Goal: Task Accomplishment & Management: Manage account settings

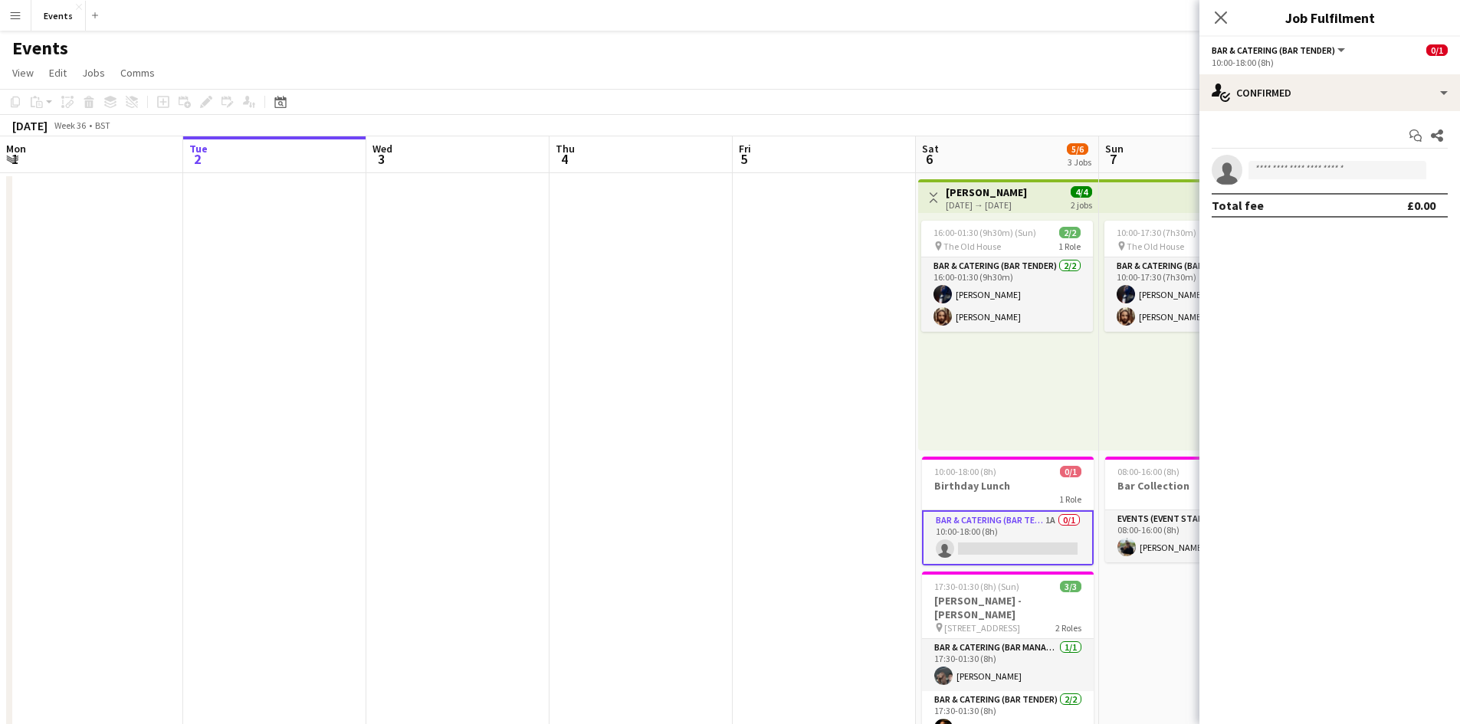
scroll to position [0, 491]
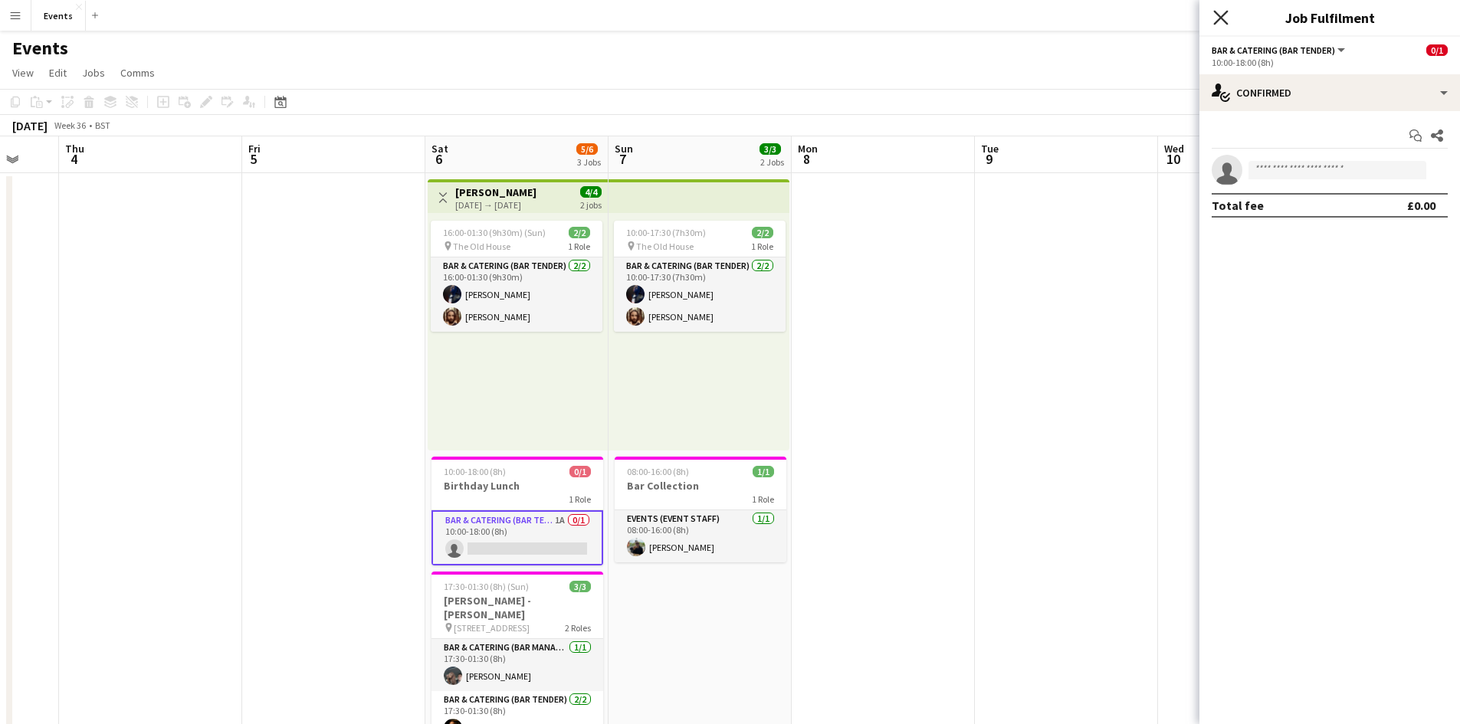
click at [1224, 23] on icon "Close pop-in" at bounding box center [1220, 17] width 15 height 15
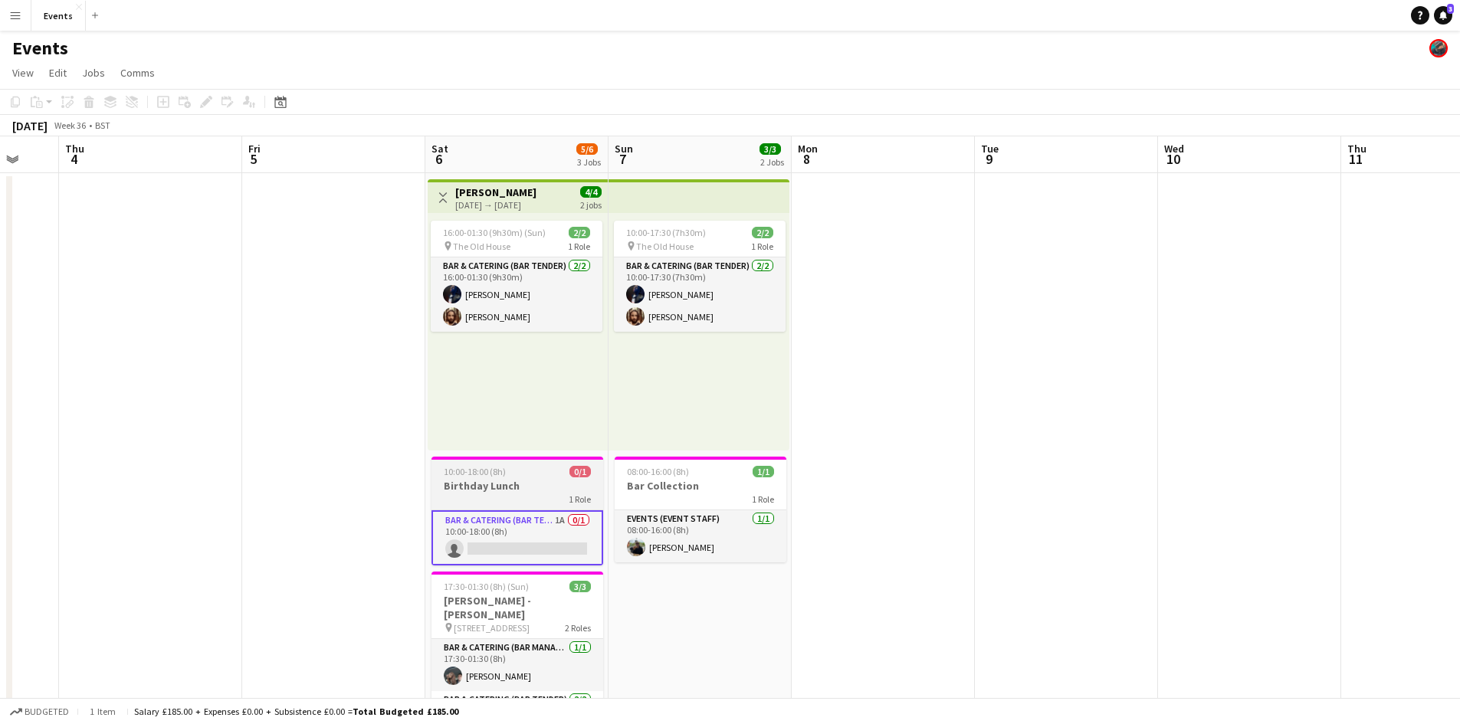
click at [509, 491] on h3 "Birthday Lunch" at bounding box center [517, 486] width 172 height 14
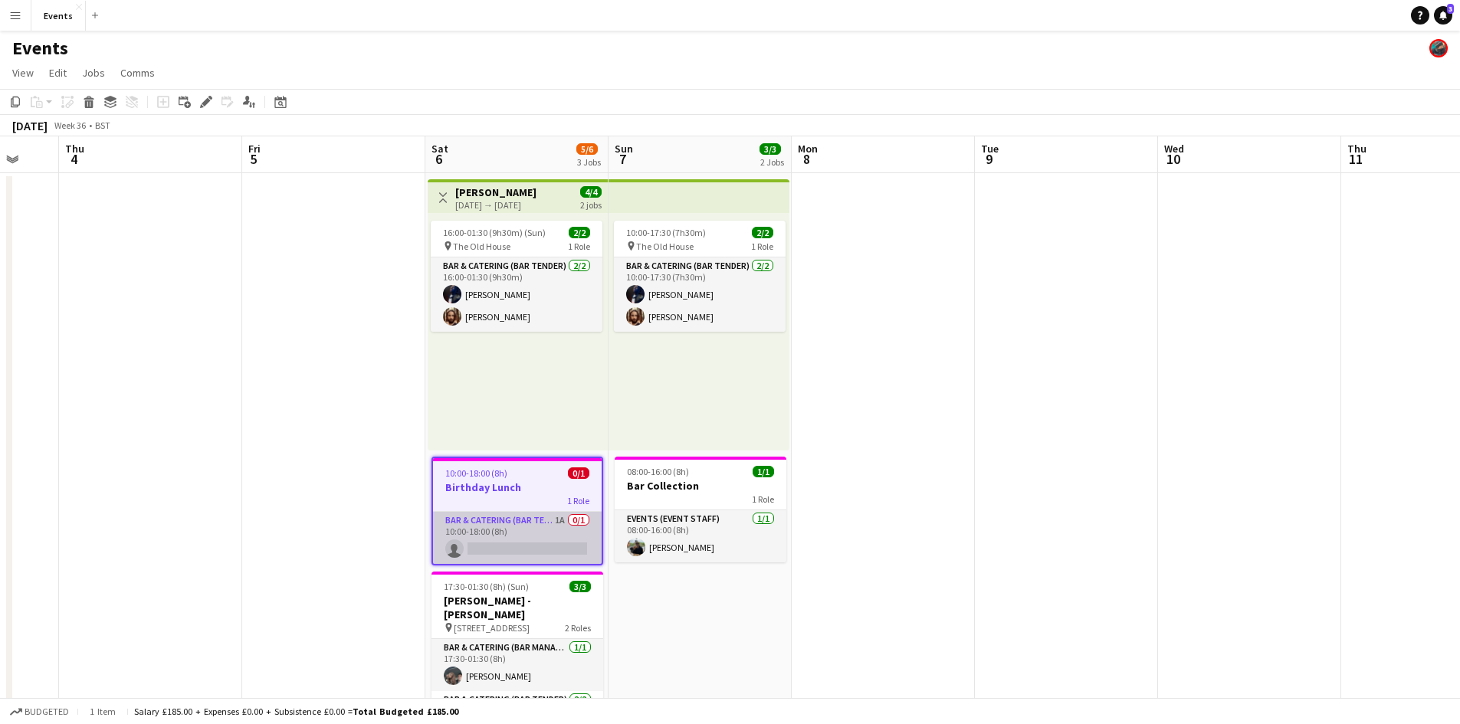
click at [507, 516] on app-card-role "Bar & Catering (Bar Tender) 1A 0/1 10:00-18:00 (8h) single-neutral-actions" at bounding box center [517, 538] width 169 height 52
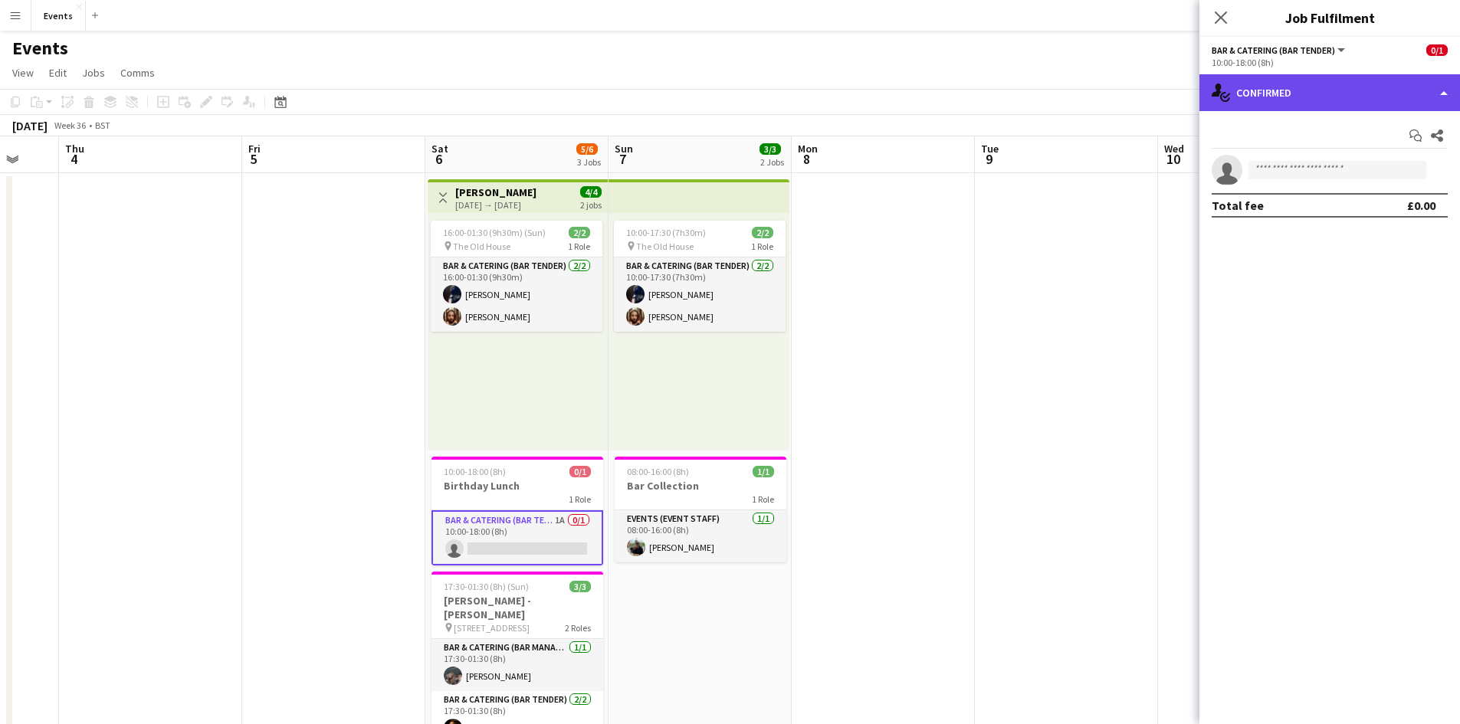
click at [1317, 107] on div "single-neutral-actions-check-2 Confirmed" at bounding box center [1329, 92] width 261 height 37
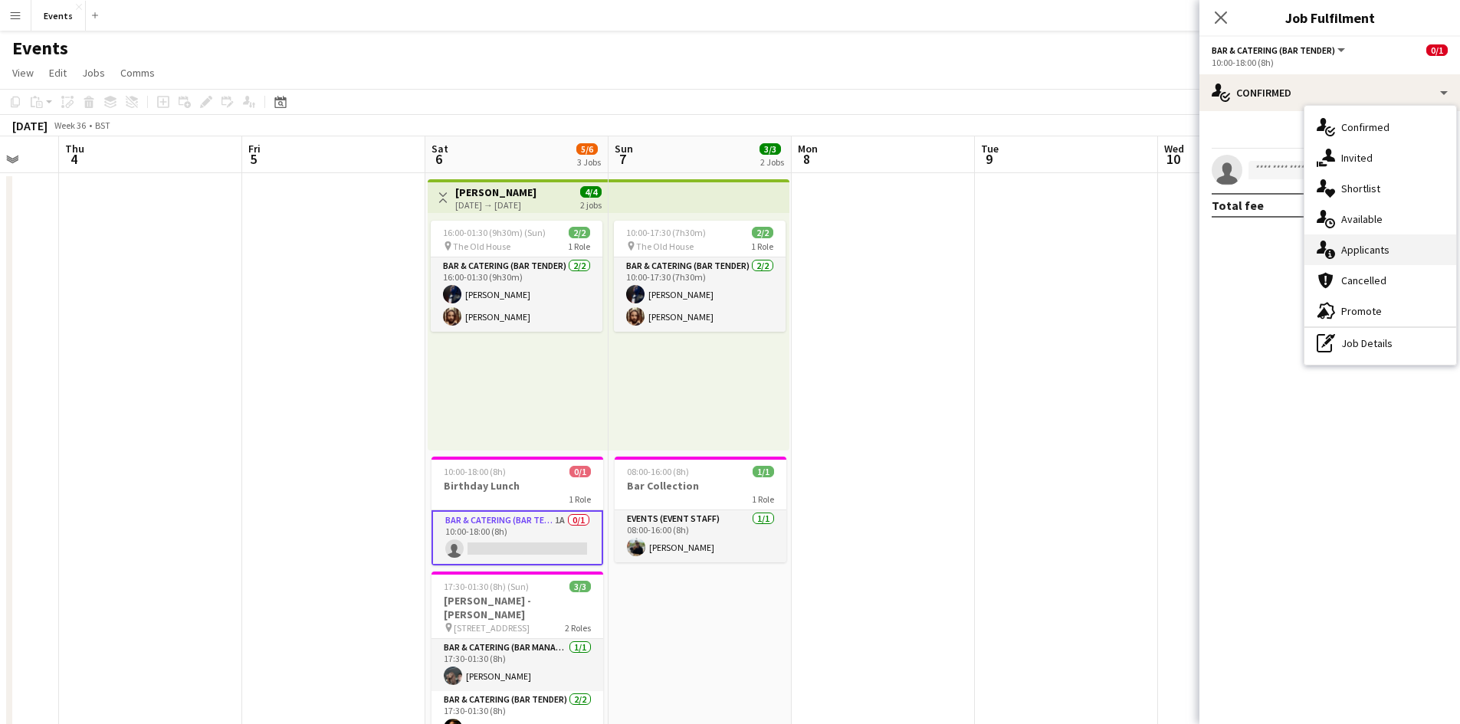
click at [1347, 251] on span "Applicants" at bounding box center [1365, 250] width 48 height 14
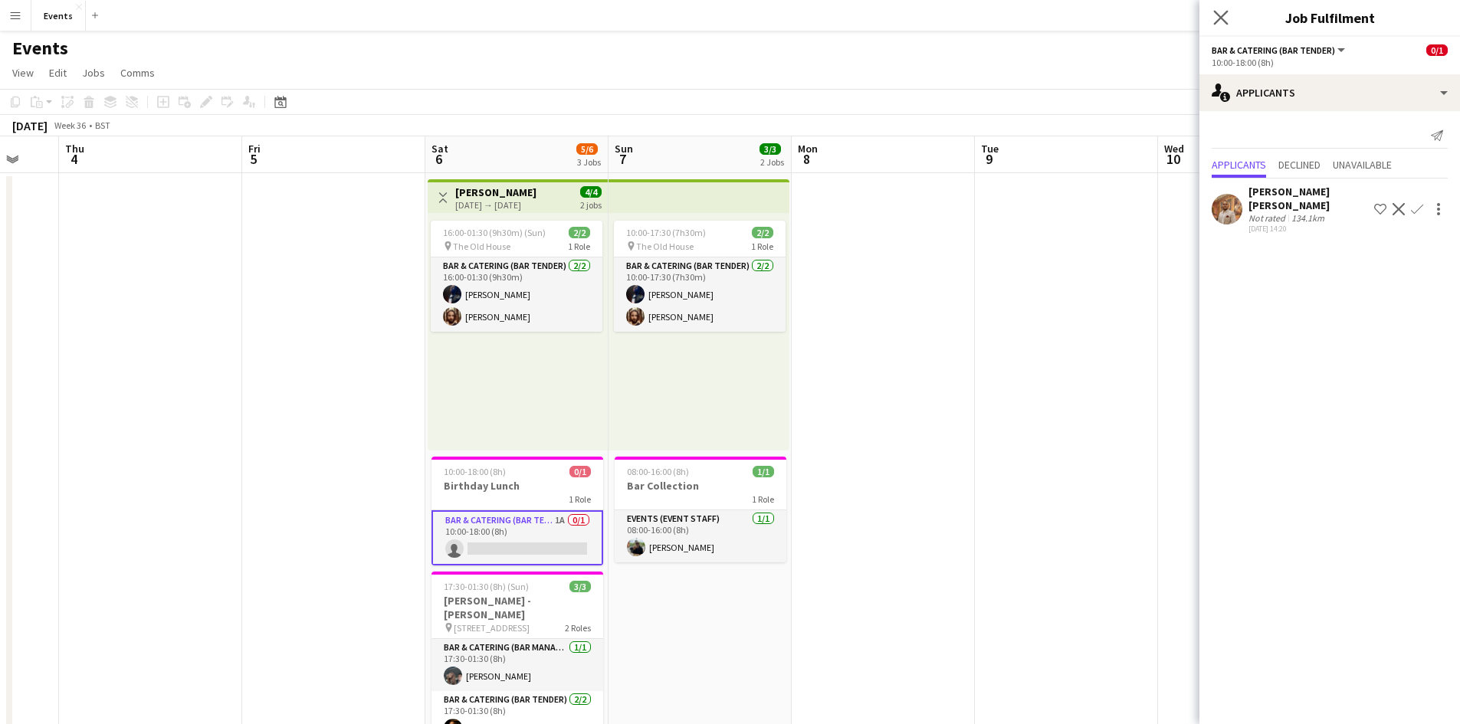
click at [1224, 8] on app-icon "Close pop-in" at bounding box center [1221, 18] width 22 height 22
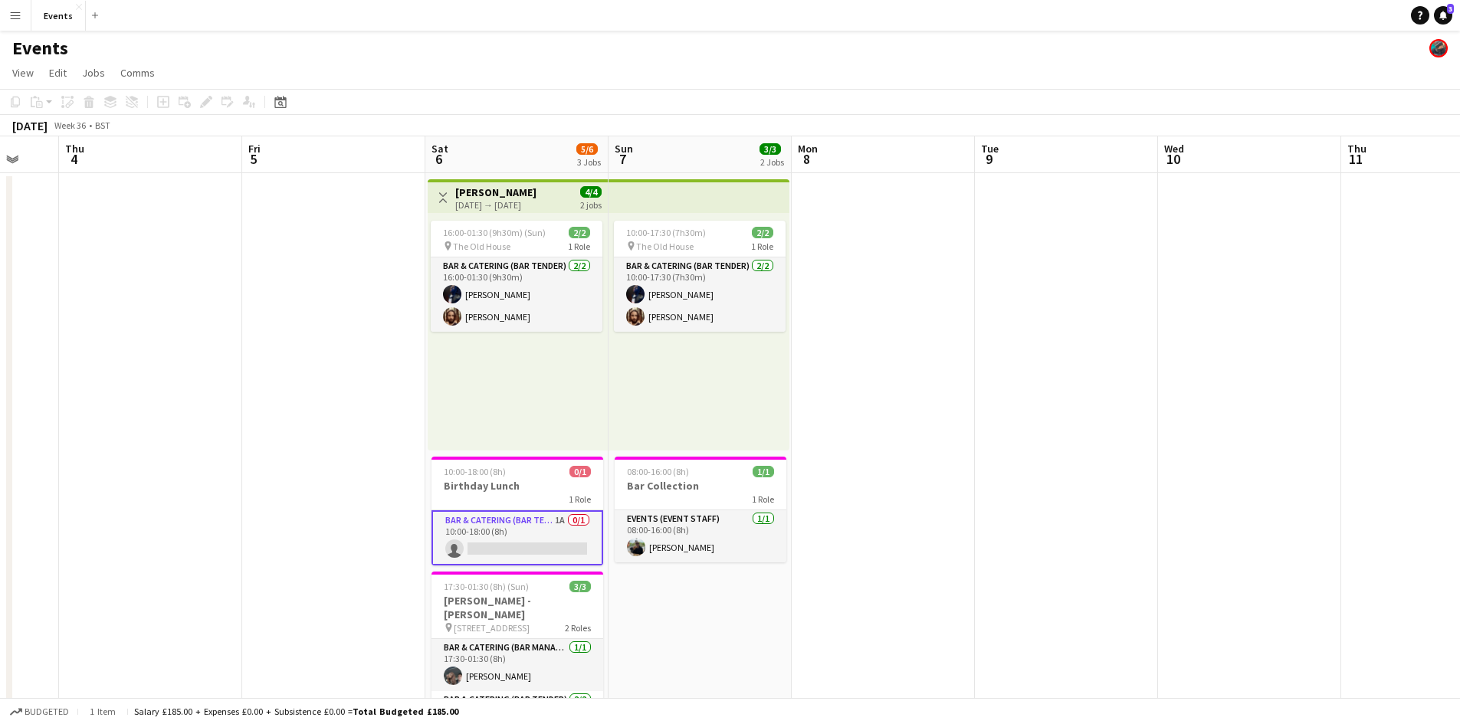
click at [508, 519] on app-card-role "Bar & Catering (Bar Tender) 1A 0/1 10:00-18:00 (8h) single-neutral-actions" at bounding box center [517, 537] width 172 height 55
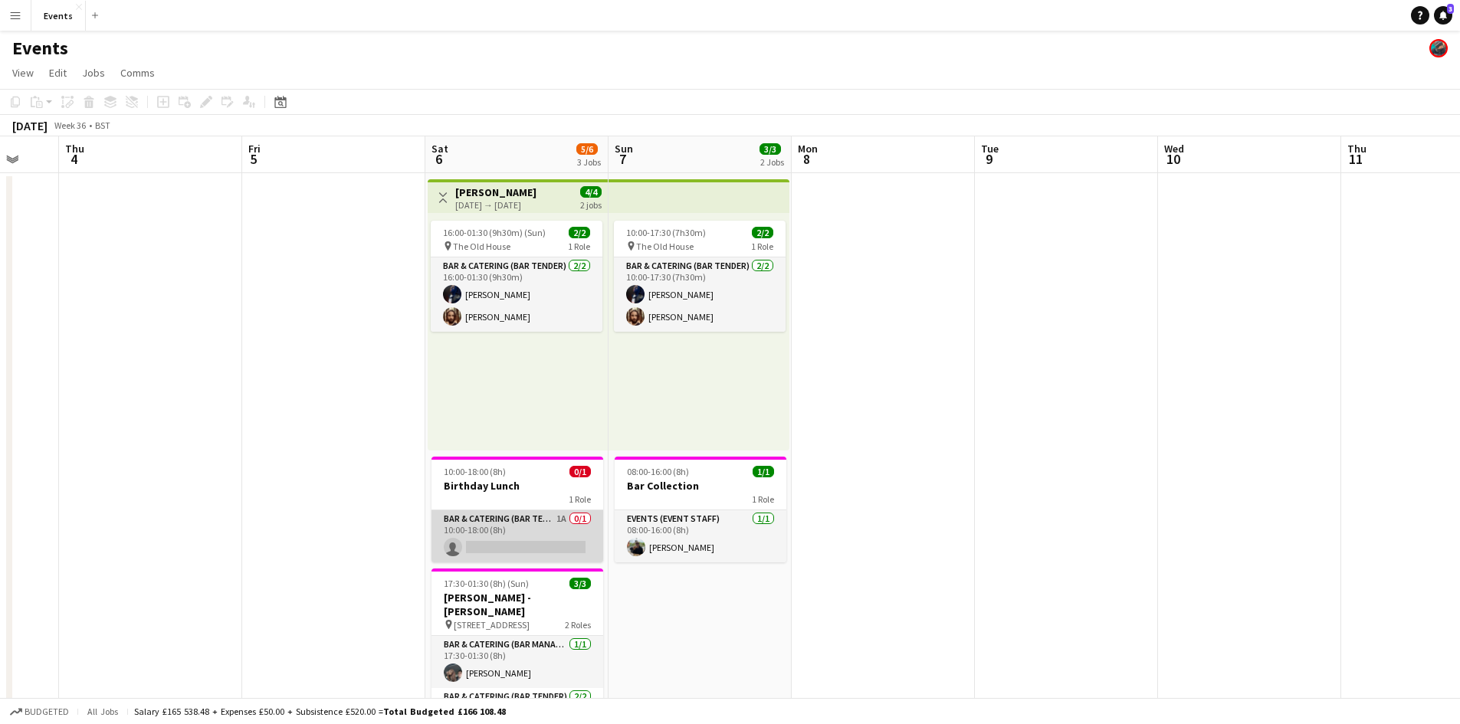
click at [508, 519] on app-card-role "Bar & Catering (Bar Tender) 1A 0/1 10:00-18:00 (8h) single-neutral-actions" at bounding box center [517, 536] width 172 height 52
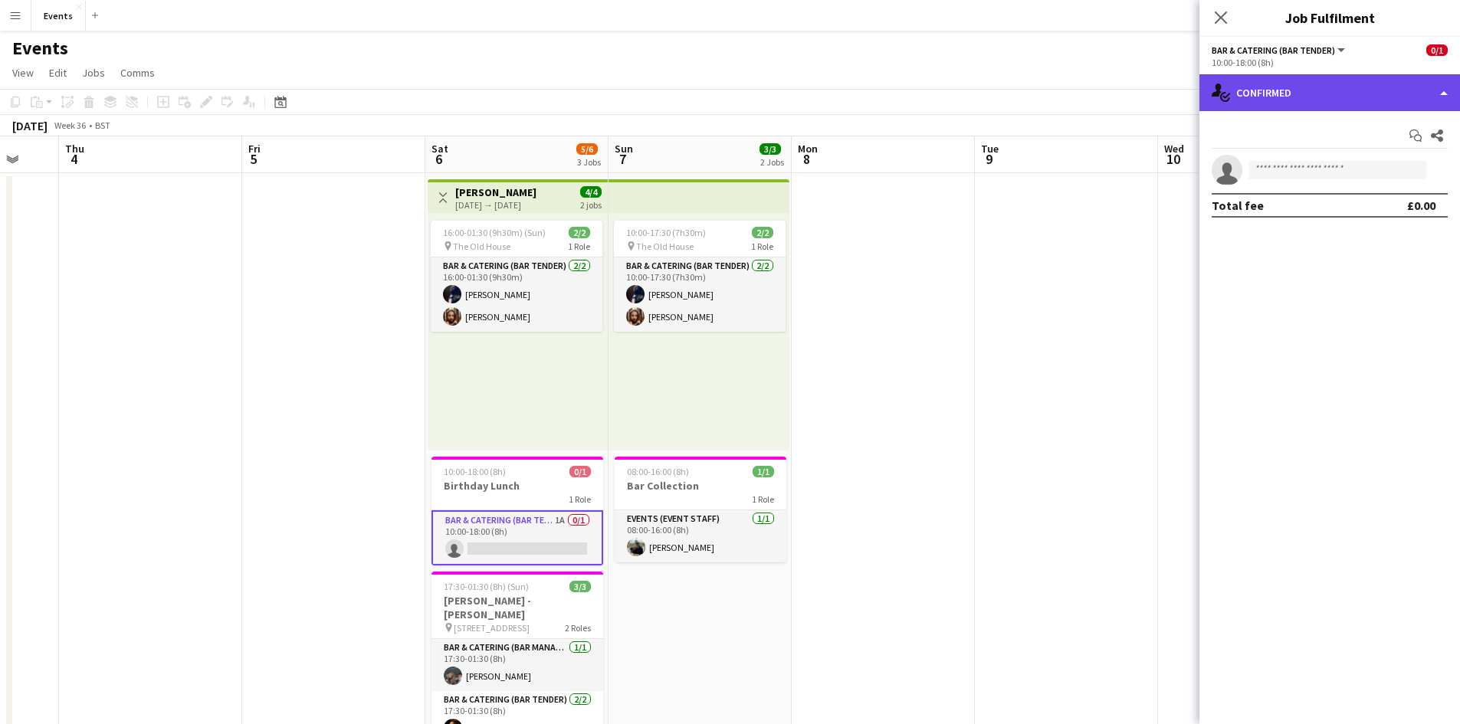
click at [1314, 97] on div "single-neutral-actions-check-2 Confirmed" at bounding box center [1329, 92] width 261 height 37
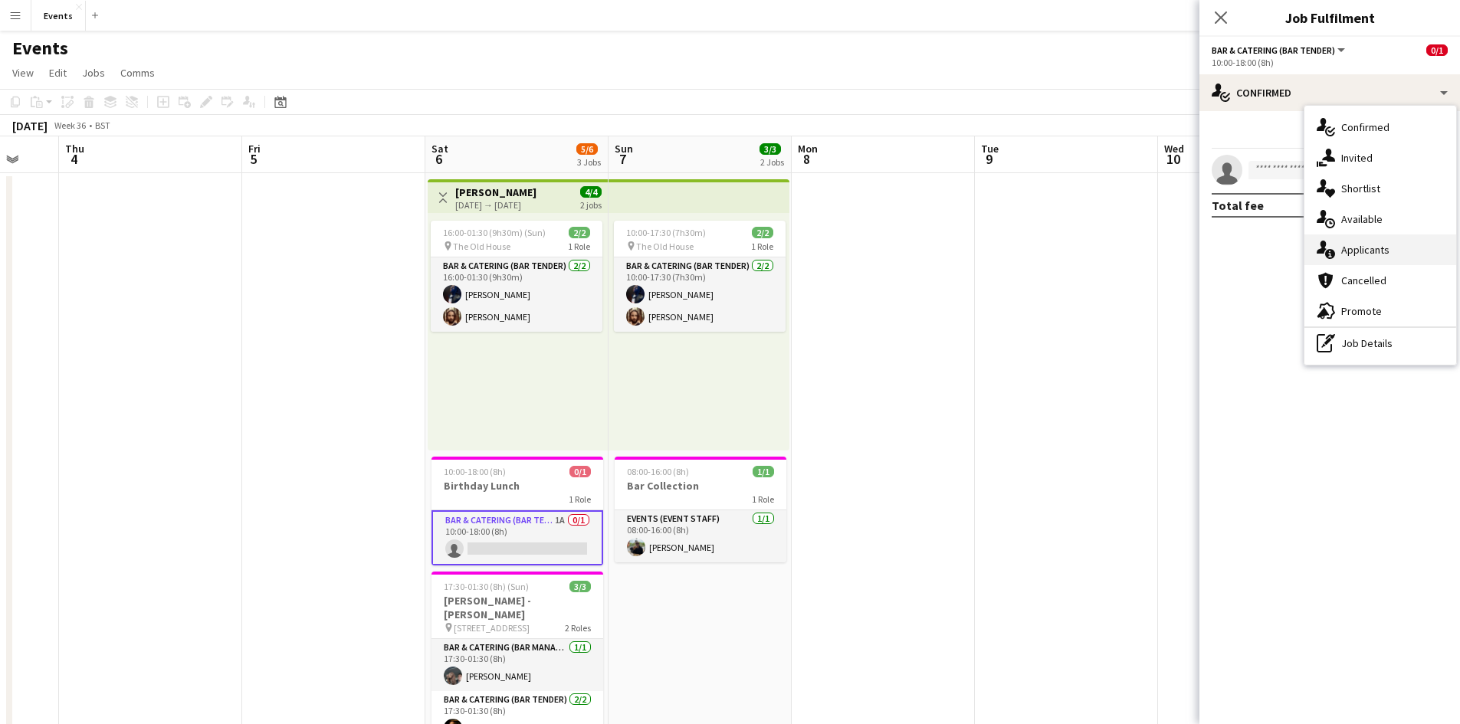
click at [1351, 245] on span "Applicants" at bounding box center [1365, 250] width 48 height 14
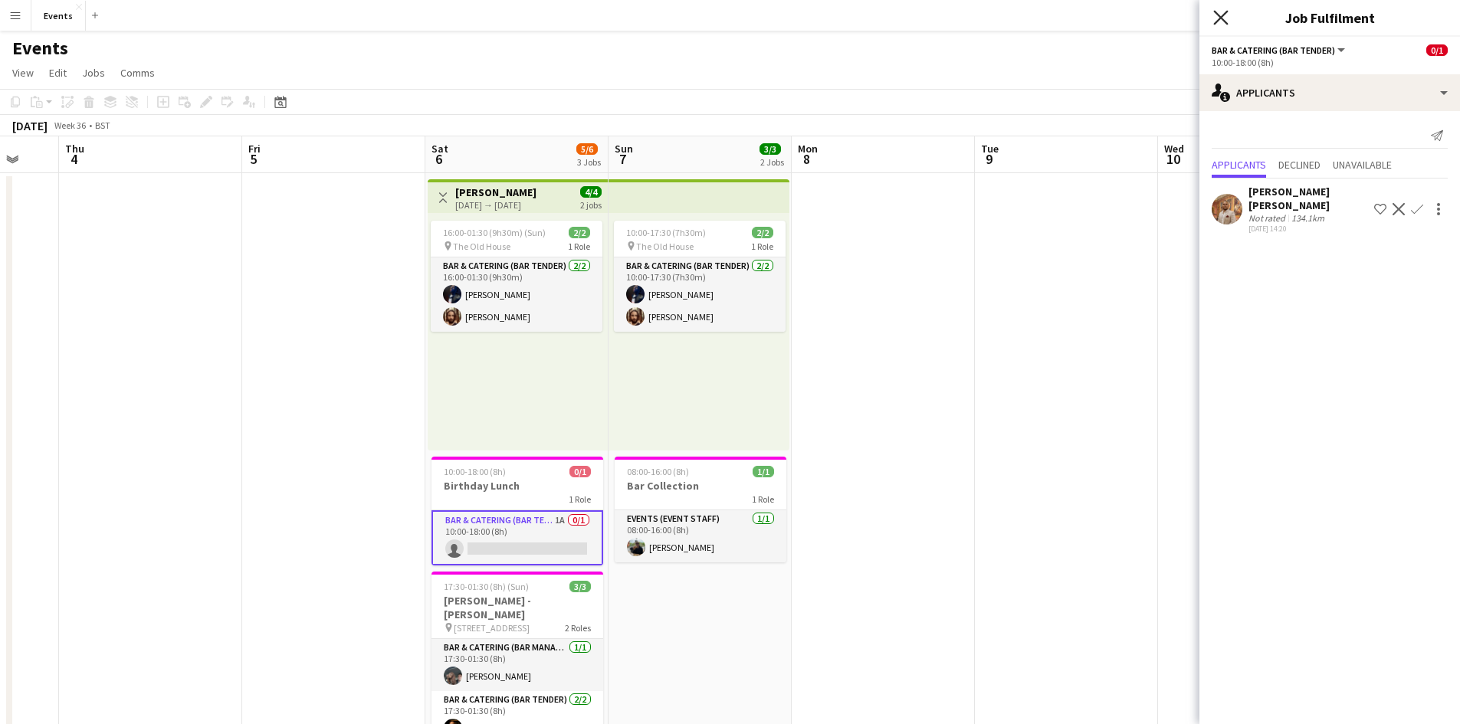
click at [1224, 16] on icon "Close pop-in" at bounding box center [1220, 17] width 15 height 15
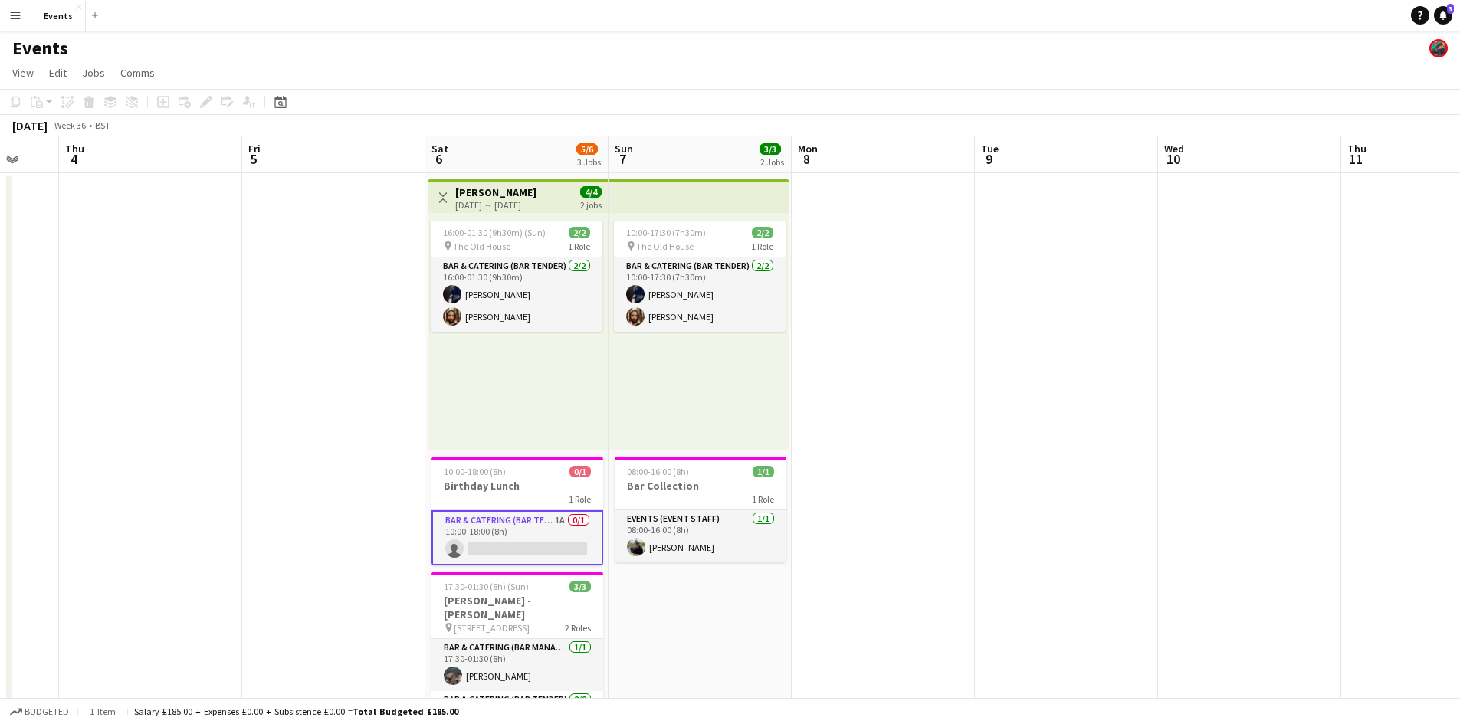
scroll to position [166, 0]
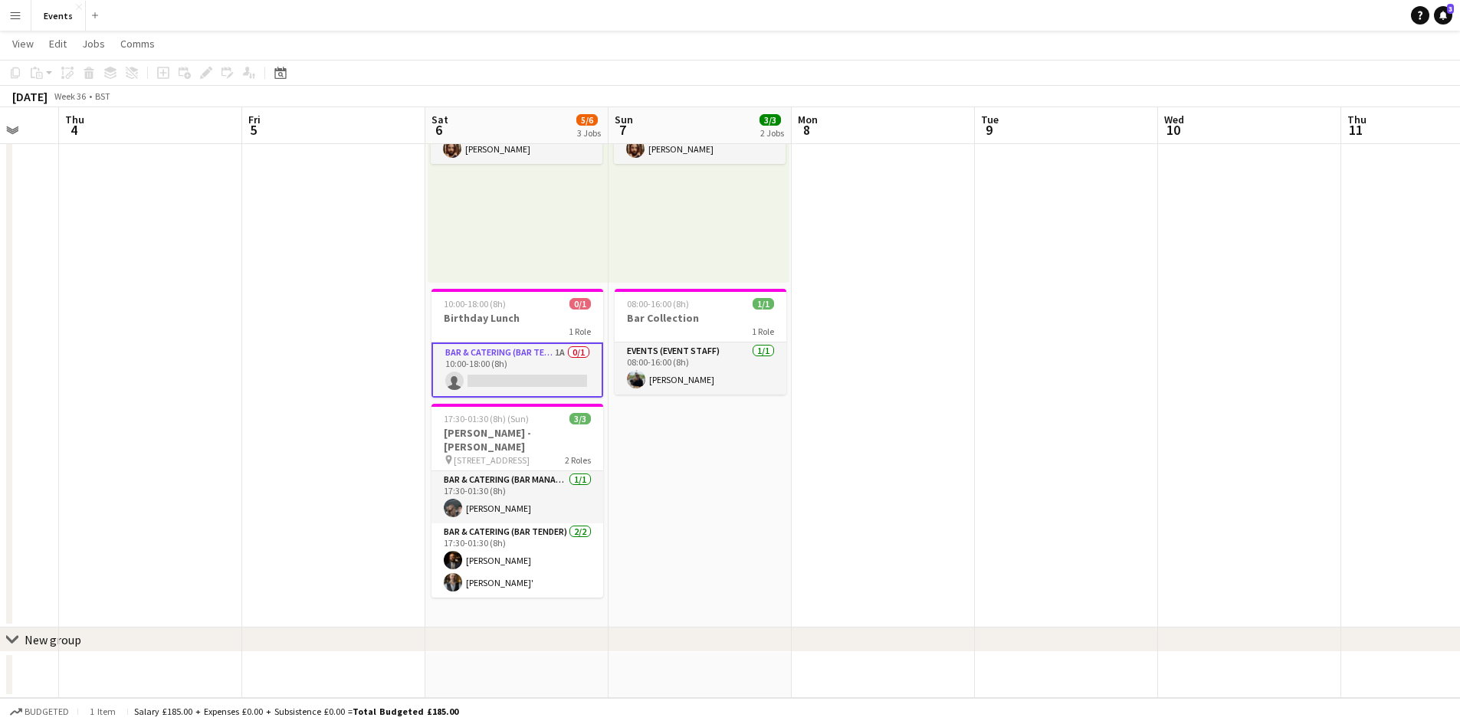
click at [486, 356] on app-card-role "Bar & Catering (Bar Tender) 1A 0/1 10:00-18:00 (8h) single-neutral-actions" at bounding box center [517, 370] width 172 height 55
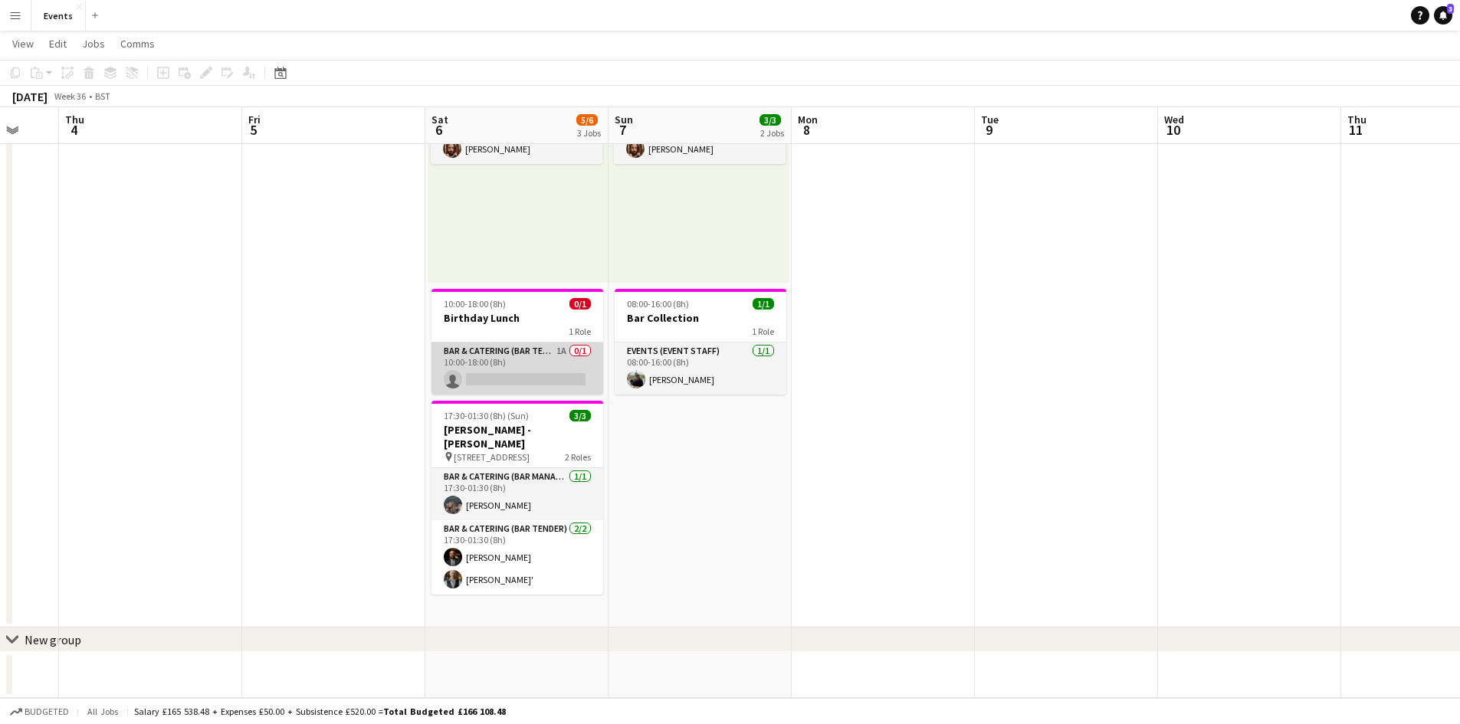
click at [486, 356] on app-card-role "Bar & Catering (Bar Tender) 1A 0/1 10:00-18:00 (8h) single-neutral-actions" at bounding box center [517, 369] width 172 height 52
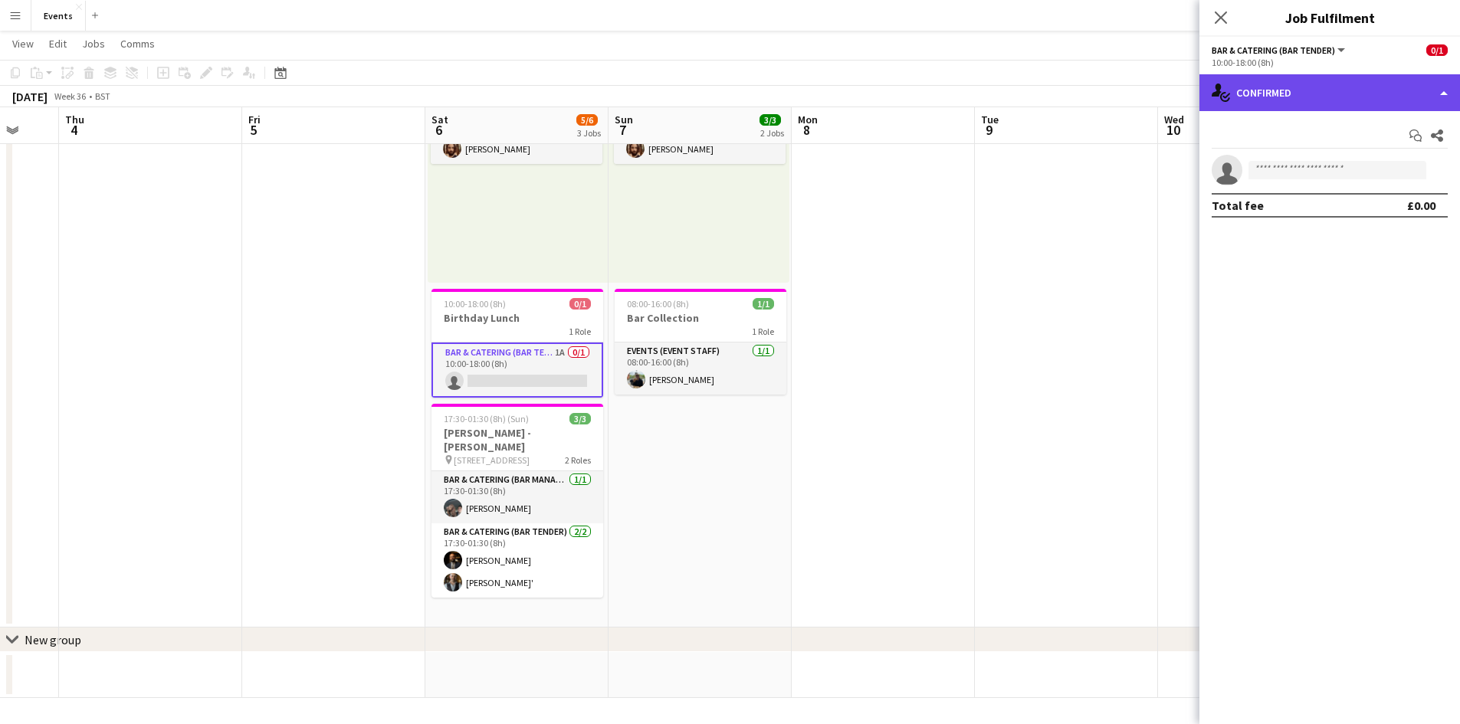
click at [1295, 94] on div "single-neutral-actions-check-2 Confirmed" at bounding box center [1329, 92] width 261 height 37
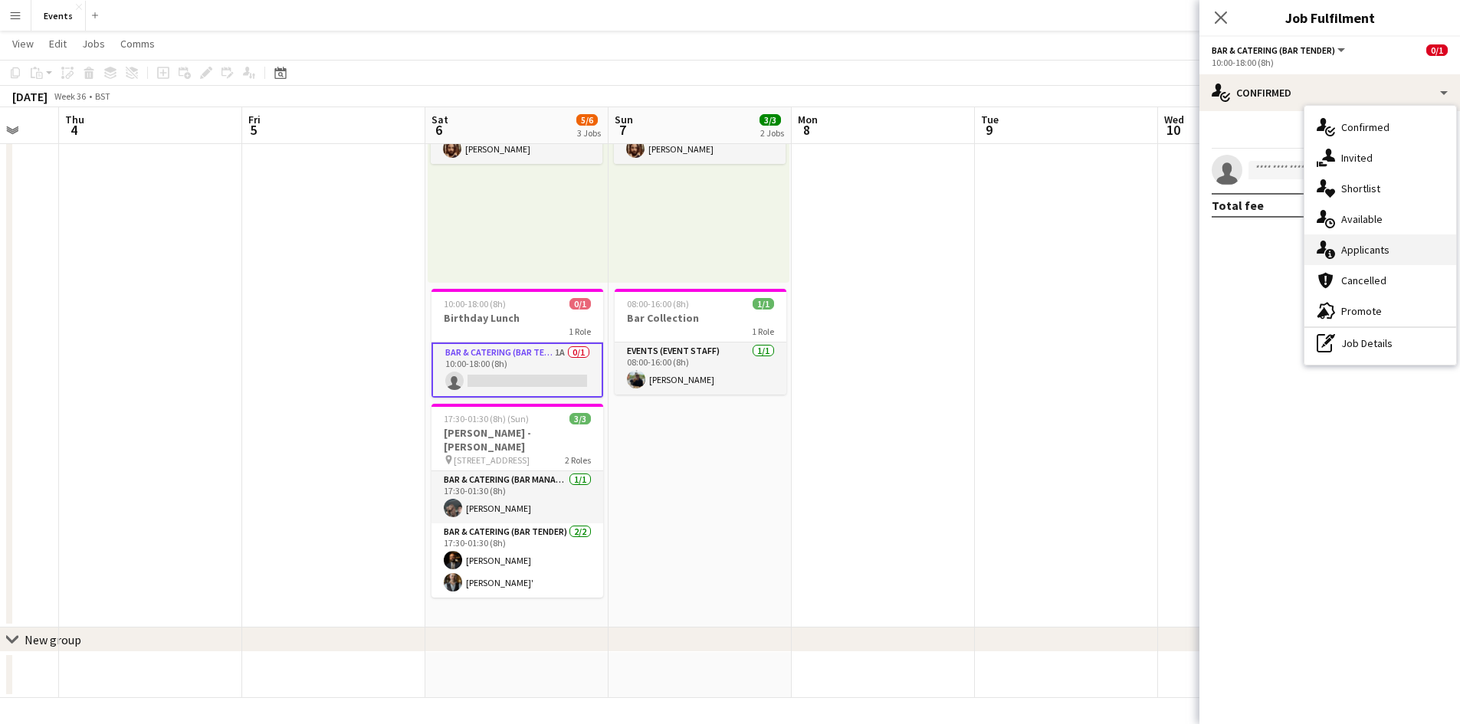
click at [1366, 246] on span "Applicants" at bounding box center [1365, 250] width 48 height 14
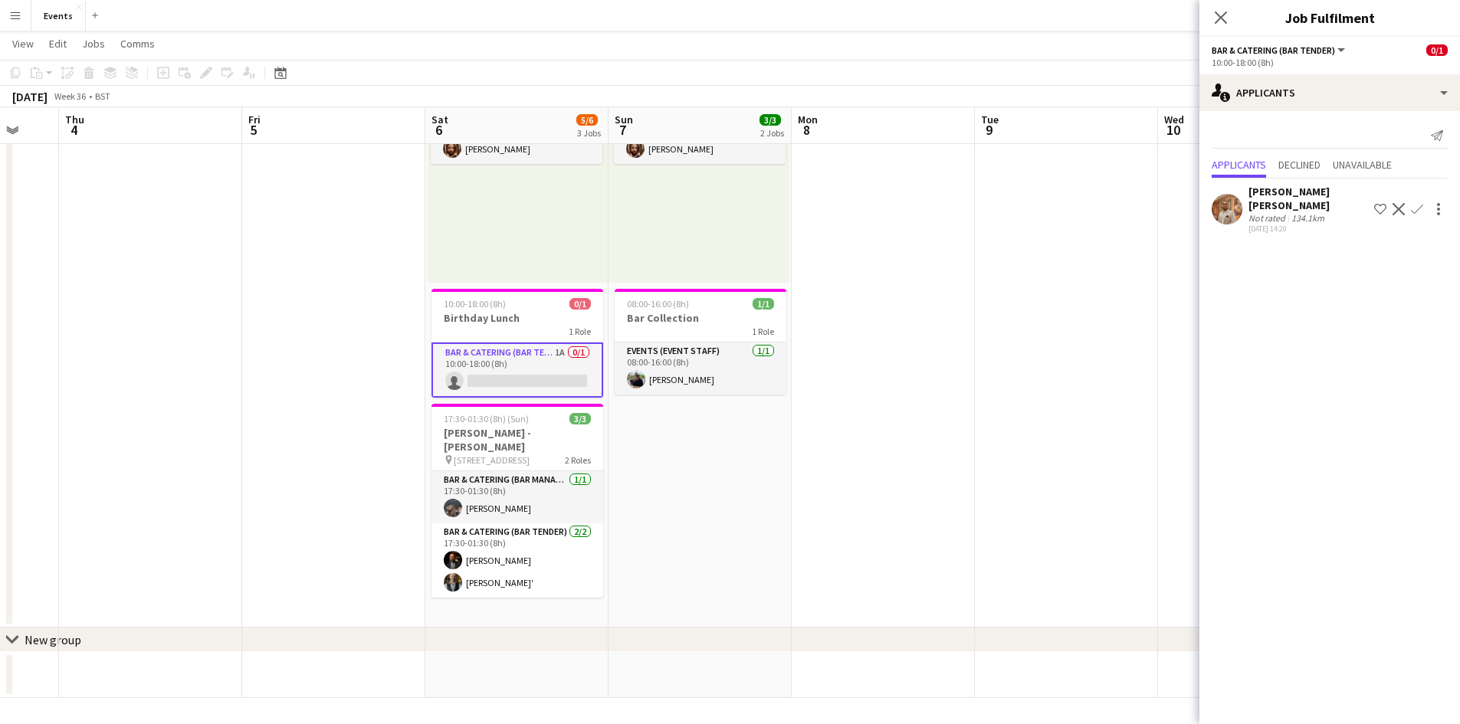
click at [1220, 21] on icon "Close pop-in" at bounding box center [1221, 17] width 12 height 12
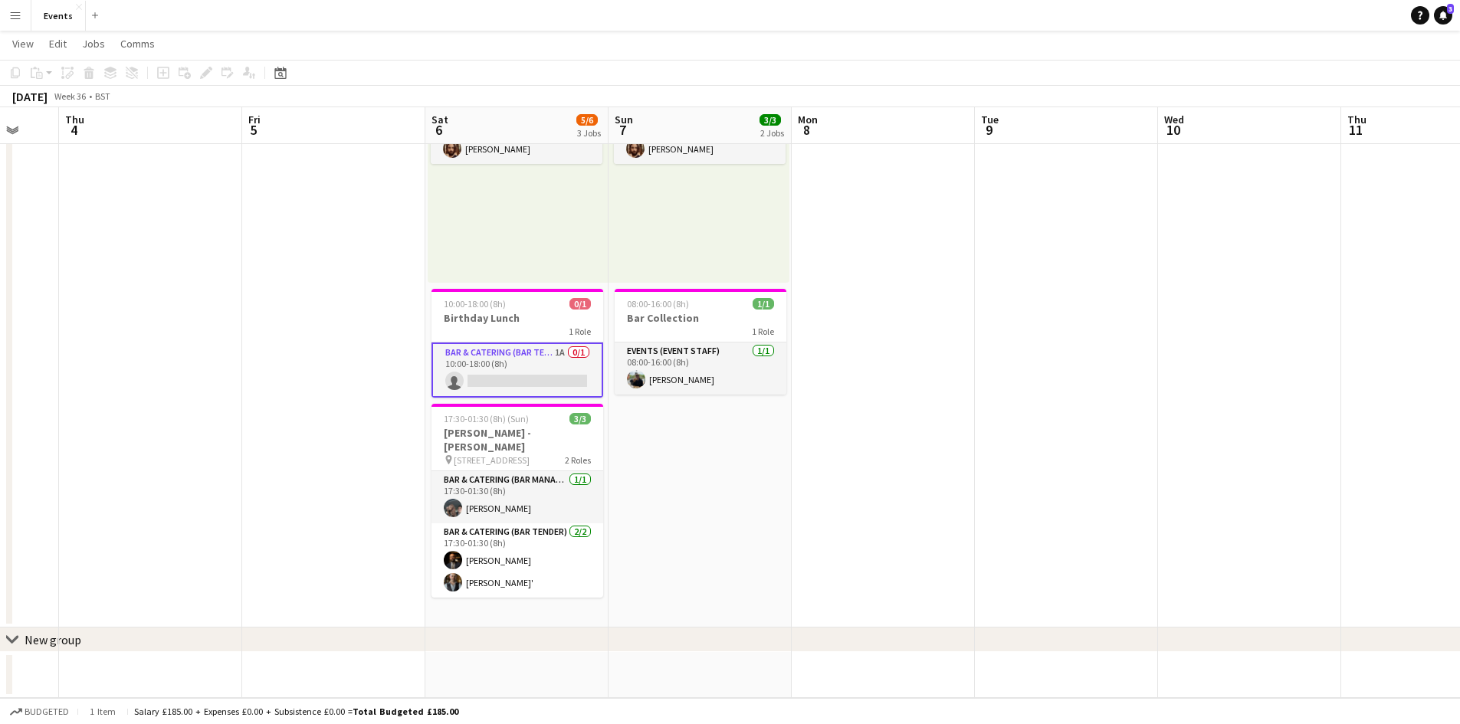
click at [521, 362] on app-card-role "Bar & Catering (Bar Tender) 1A 0/1 10:00-18:00 (8h) single-neutral-actions" at bounding box center [517, 370] width 172 height 55
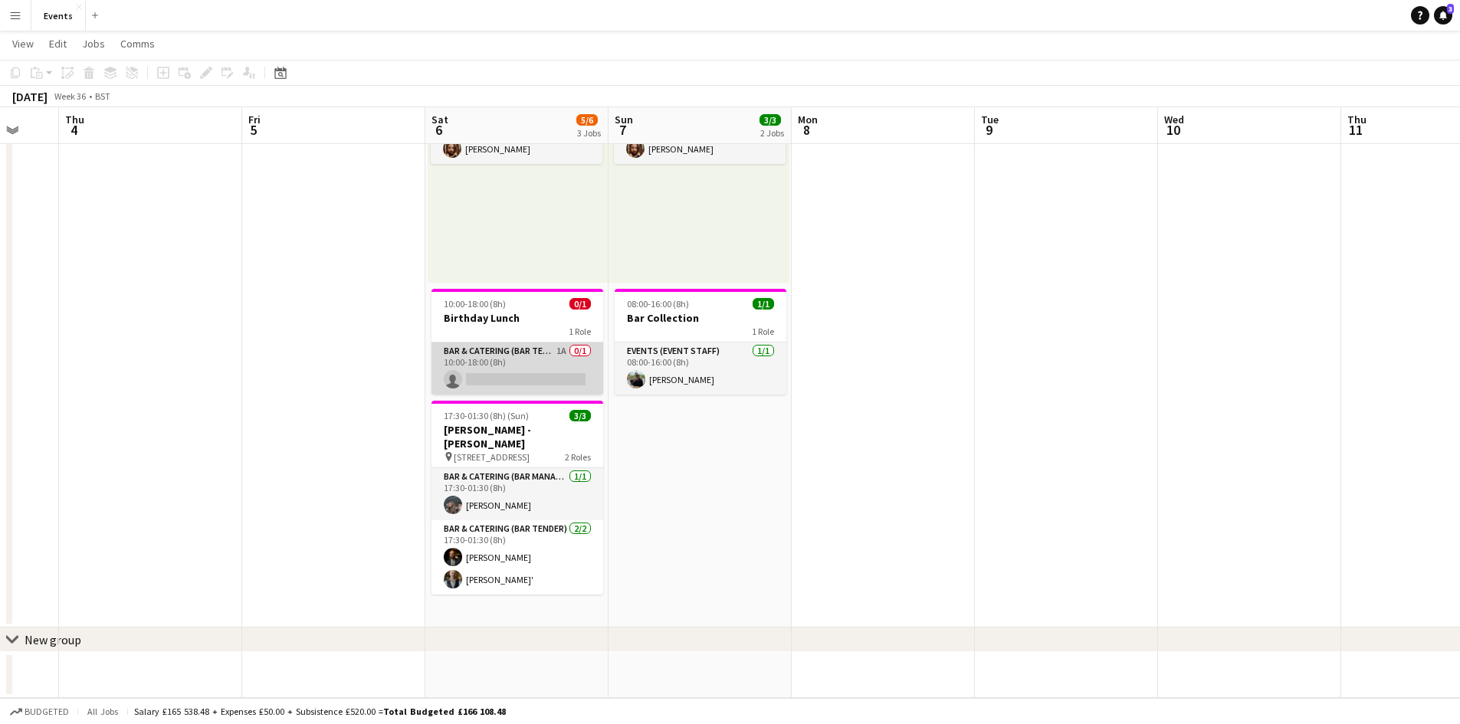
click at [521, 362] on app-card-role "Bar & Catering (Bar Tender) 1A 0/1 10:00-18:00 (8h) single-neutral-actions" at bounding box center [517, 369] width 172 height 52
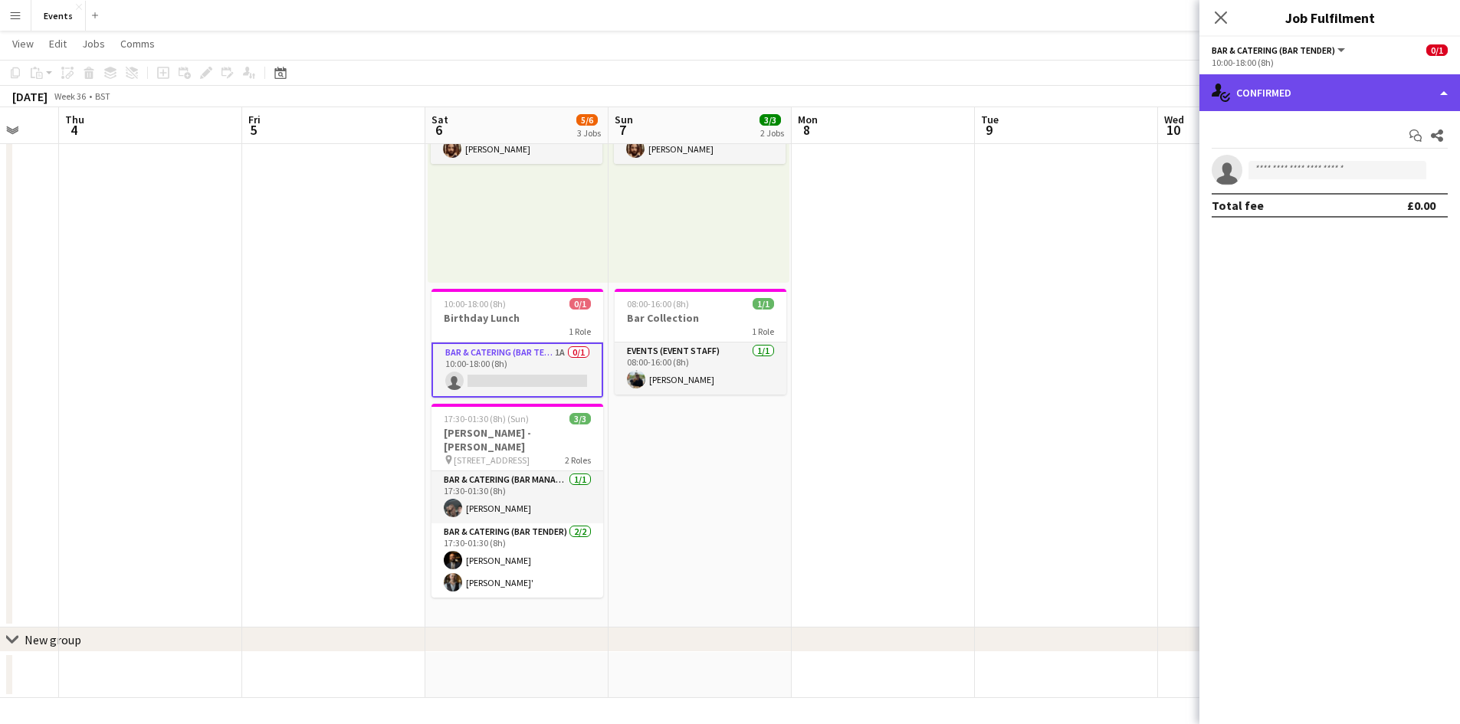
click at [1330, 96] on div "single-neutral-actions-check-2 Confirmed" at bounding box center [1329, 92] width 261 height 37
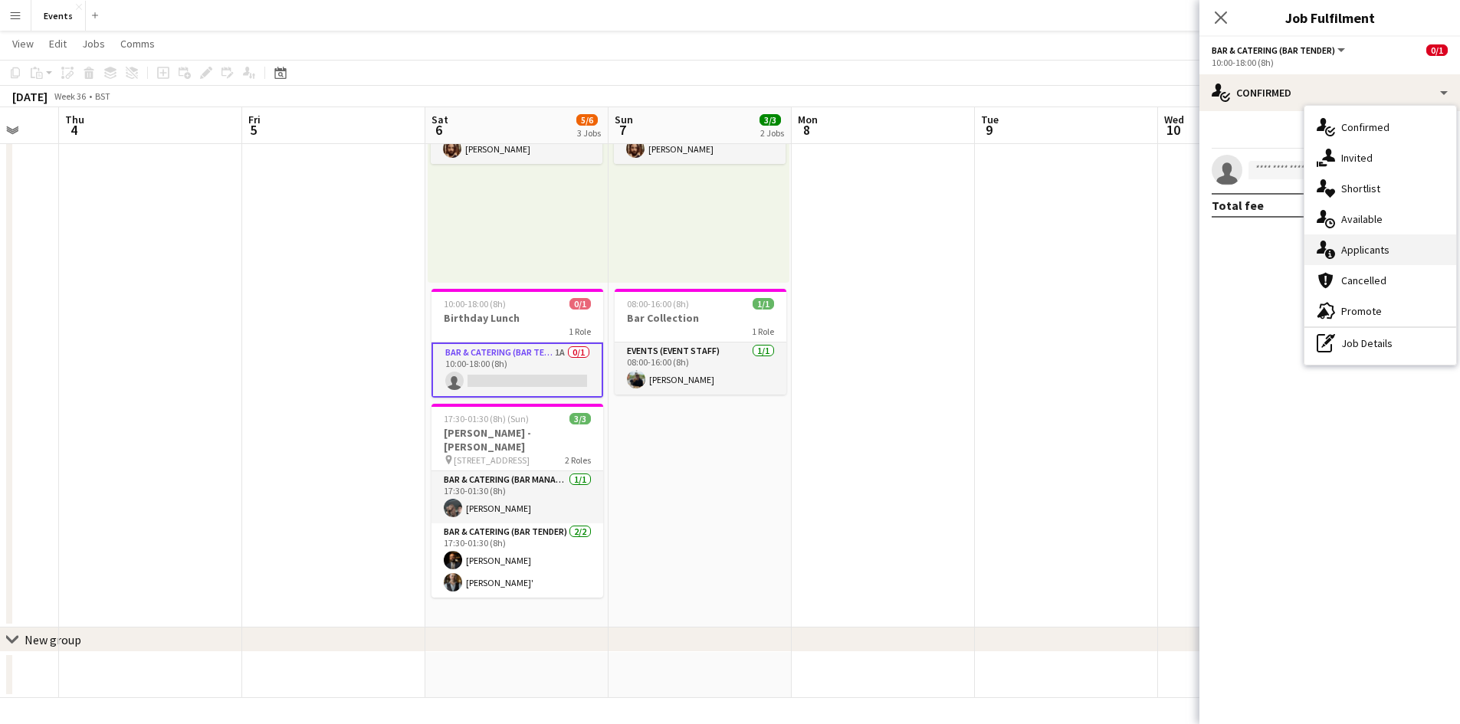
click at [1354, 258] on div "single-neutral-actions-information Applicants" at bounding box center [1380, 250] width 152 height 31
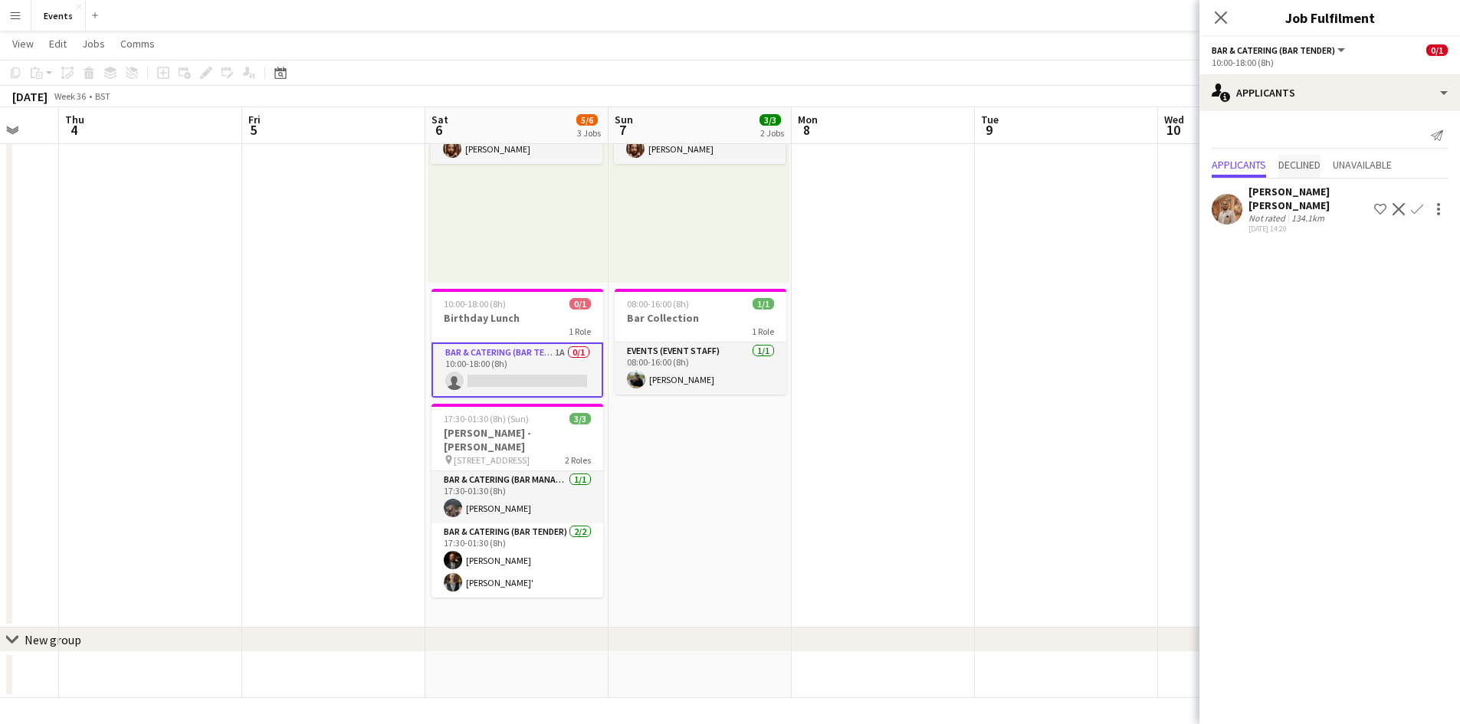
click at [1305, 166] on span "Declined" at bounding box center [1299, 164] width 42 height 11
click at [1352, 141] on span "Unavailable" at bounding box center [1362, 134] width 59 height 23
click at [1229, 136] on span "Applicants" at bounding box center [1239, 133] width 54 height 11
click at [1216, 13] on icon at bounding box center [1220, 17] width 15 height 15
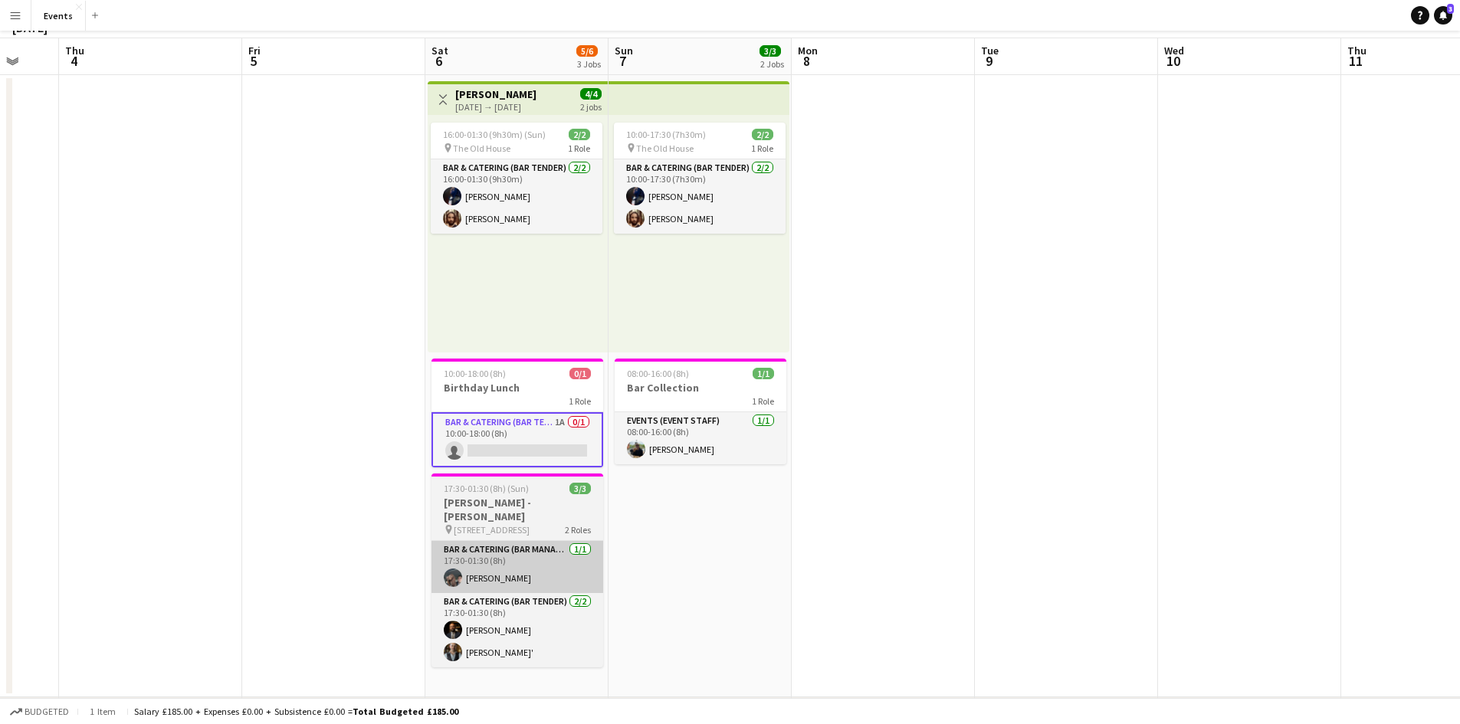
scroll to position [0, 0]
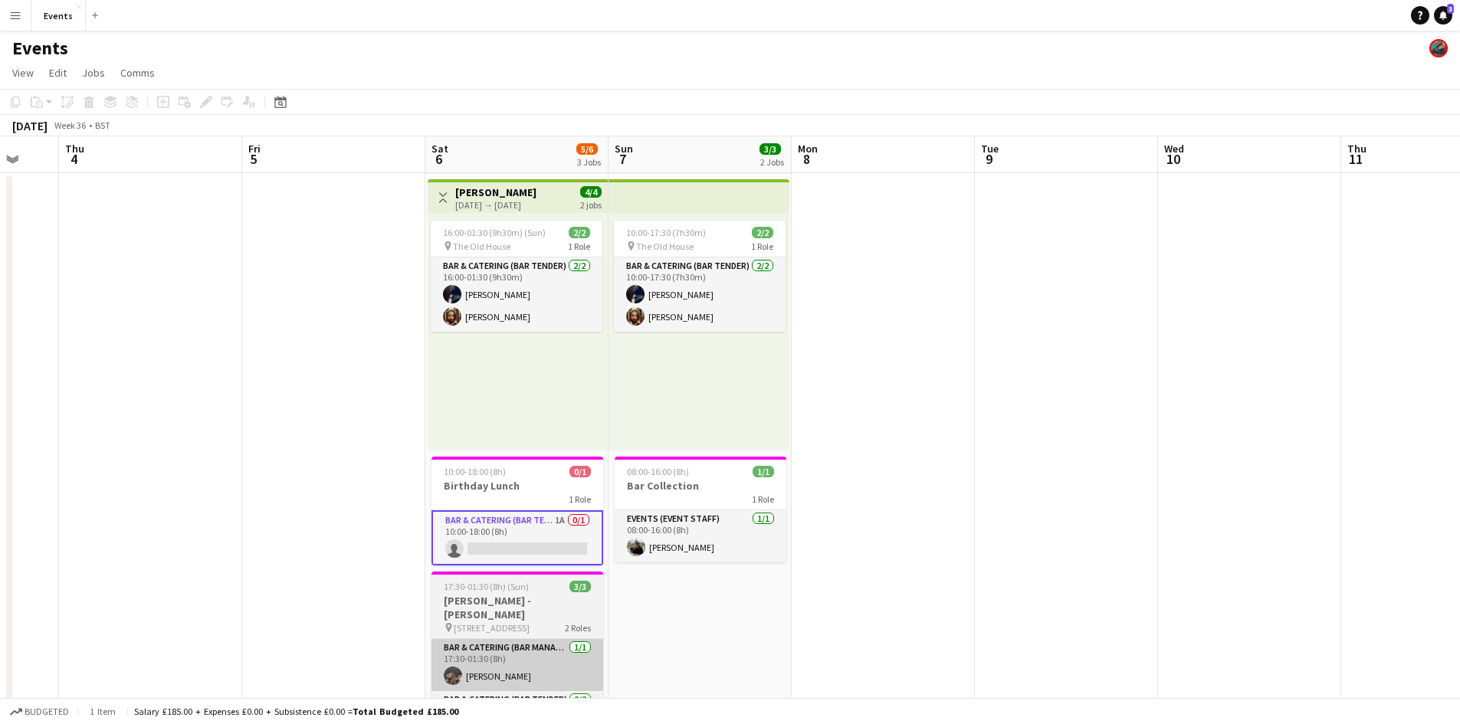
click at [547, 486] on h3 "Birthday Lunch" at bounding box center [517, 486] width 172 height 14
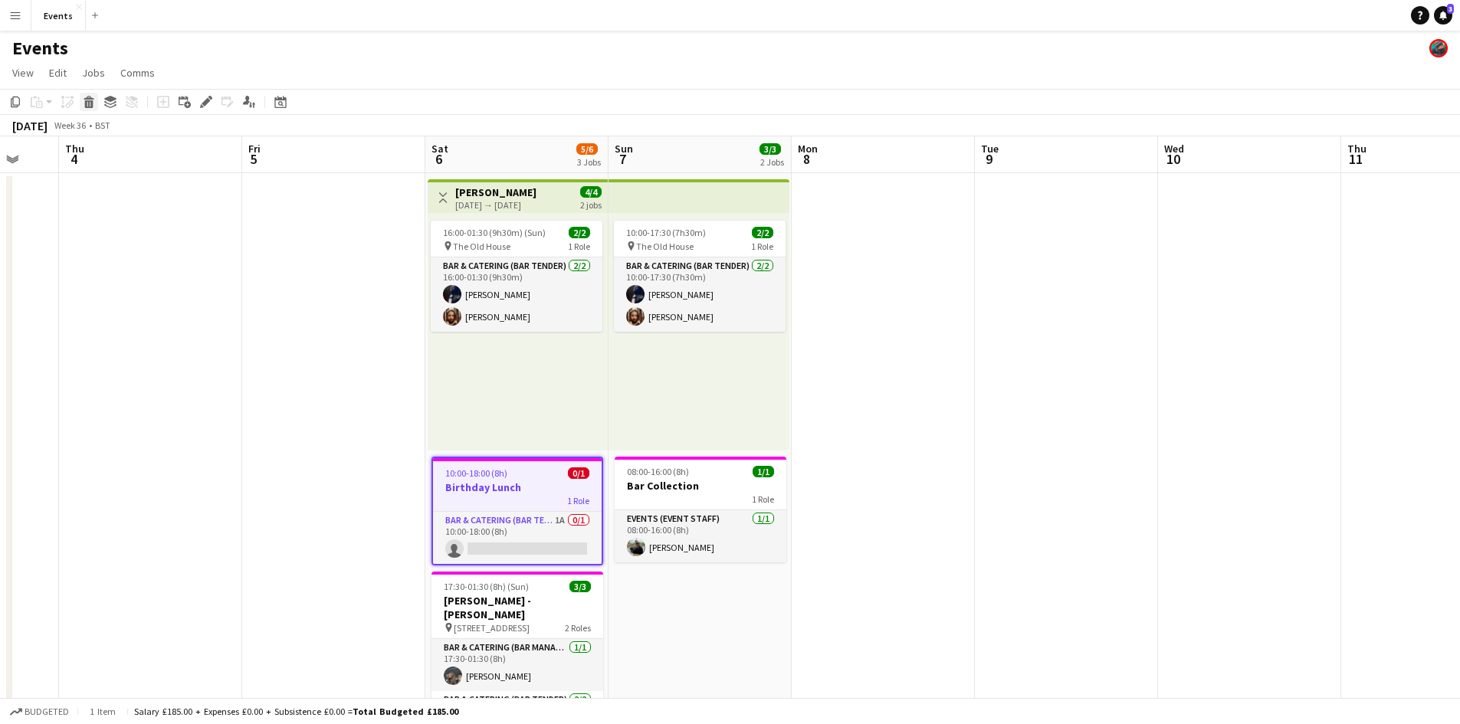
click at [90, 102] on icon "Delete" at bounding box center [89, 102] width 12 height 12
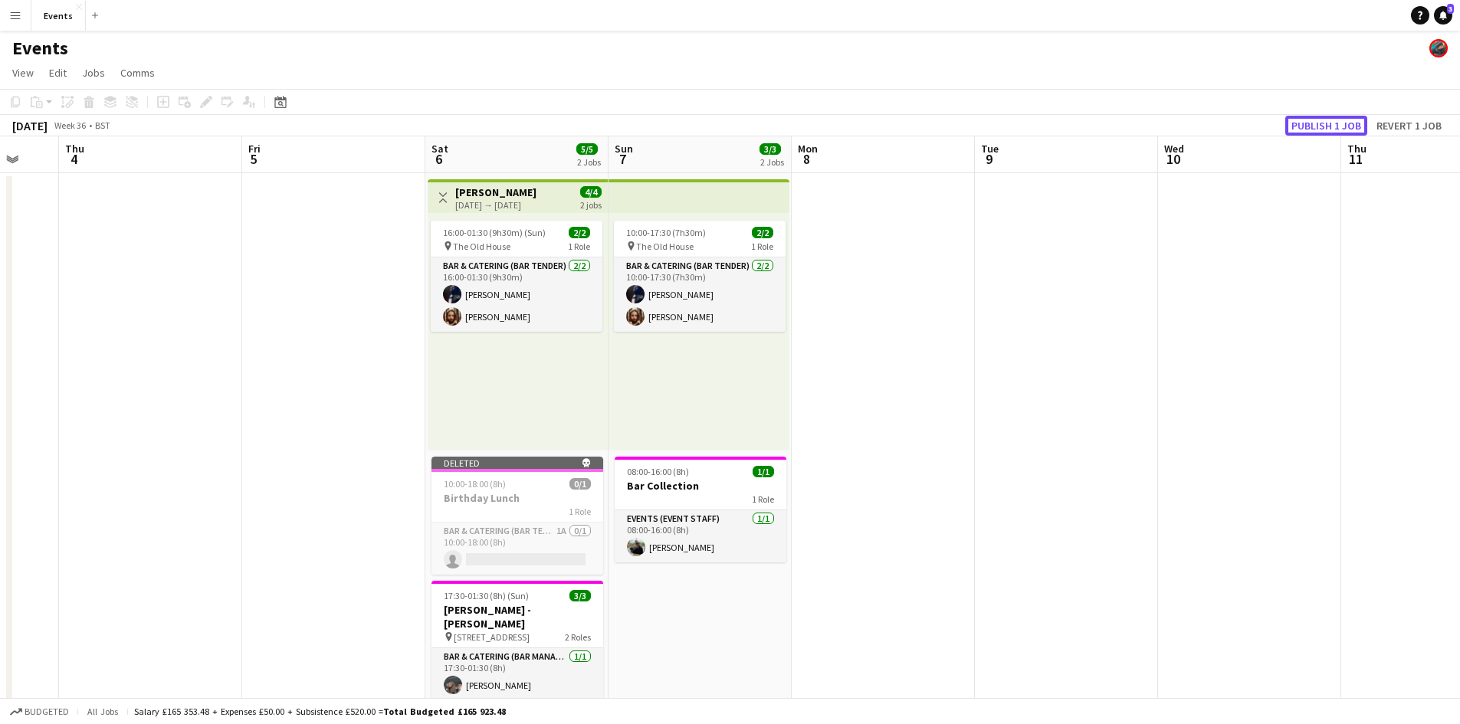
drag, startPoint x: 1300, startPoint y: 124, endPoint x: 1180, endPoint y: 131, distance: 120.5
click at [1301, 124] on button "Publish 1 job" at bounding box center [1326, 126] width 82 height 20
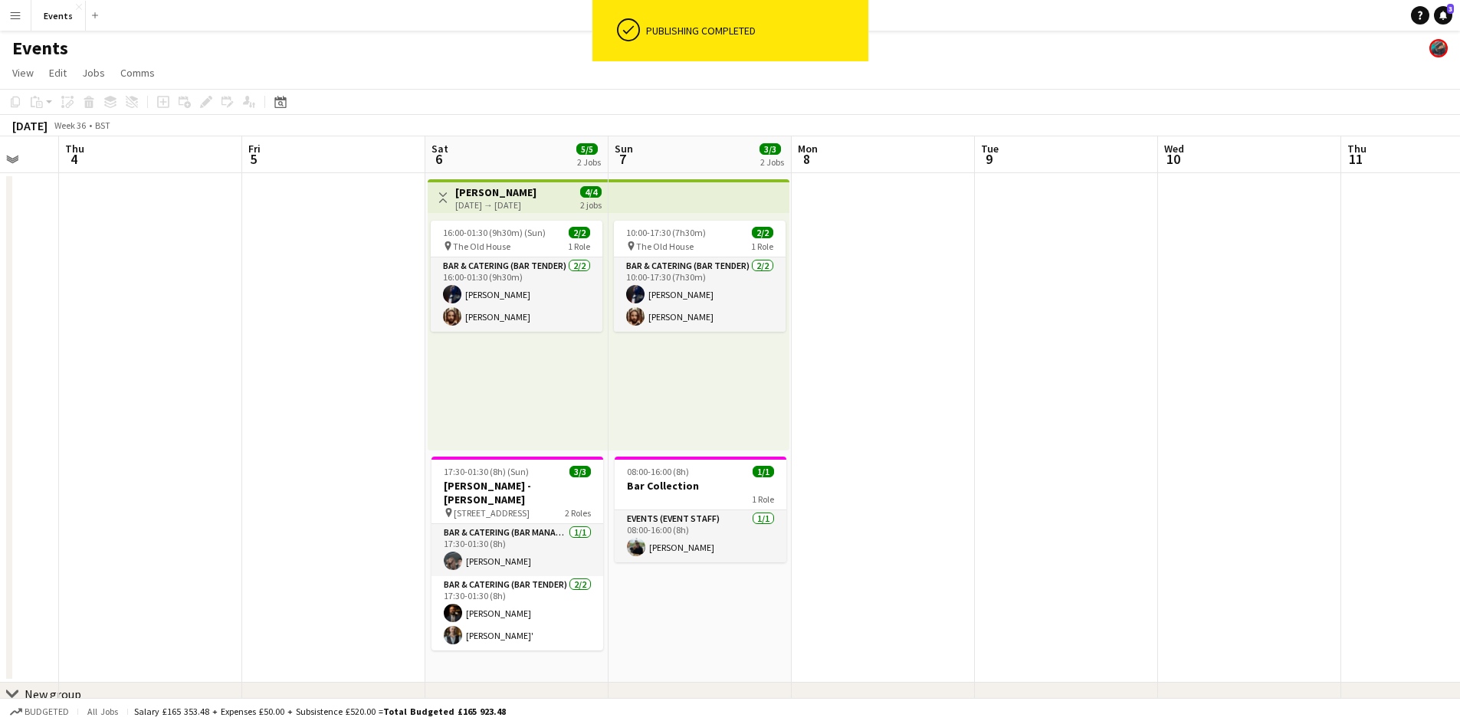
drag, startPoint x: 1058, startPoint y: 481, endPoint x: 817, endPoint y: 456, distance: 242.7
click at [817, 456] on app-calendar-viewport "Mon 1 Tue 2 Wed 3 Thu 4 Fri 5 Sat 6 5/5 2 Jobs Sun 7 3/3 2 Jobs Mon 8 Tue 9 Wed…" at bounding box center [730, 444] width 1460 height 617
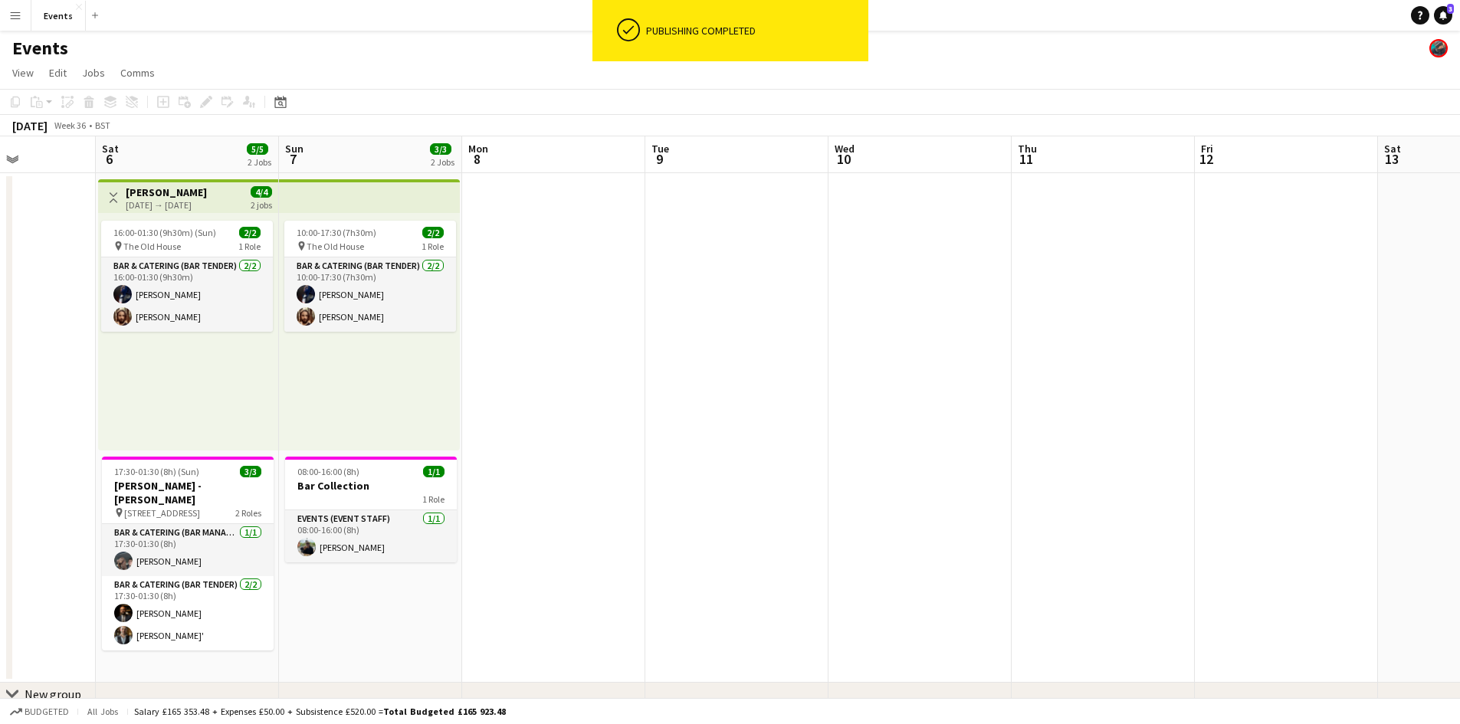
click at [769, 423] on app-calendar-viewport "Wed 3 Thu 4 Fri 5 Sat 6 5/5 2 Jobs Sun 7 3/3 2 Jobs Mon 8 Tue 9 Wed 10 Thu 11 F…" at bounding box center [730, 444] width 1460 height 617
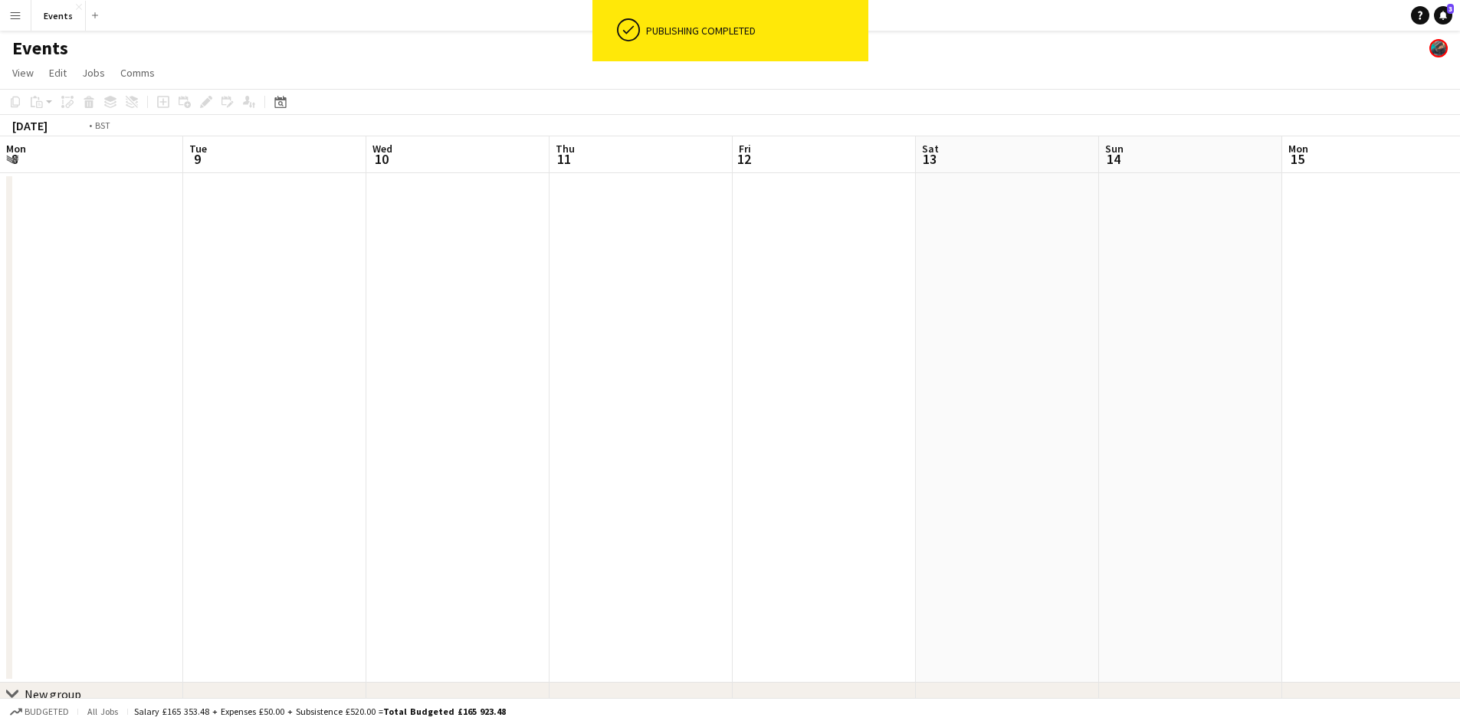
click at [1091, 396] on app-calendar-viewport "Sat 6 5/5 2 Jobs Sun 7 3/3 2 Jobs Mon 8 Tue 9 Wed 10 Thu 11 Fri 12 Sat 13 Sun 1…" at bounding box center [730, 444] width 1460 height 617
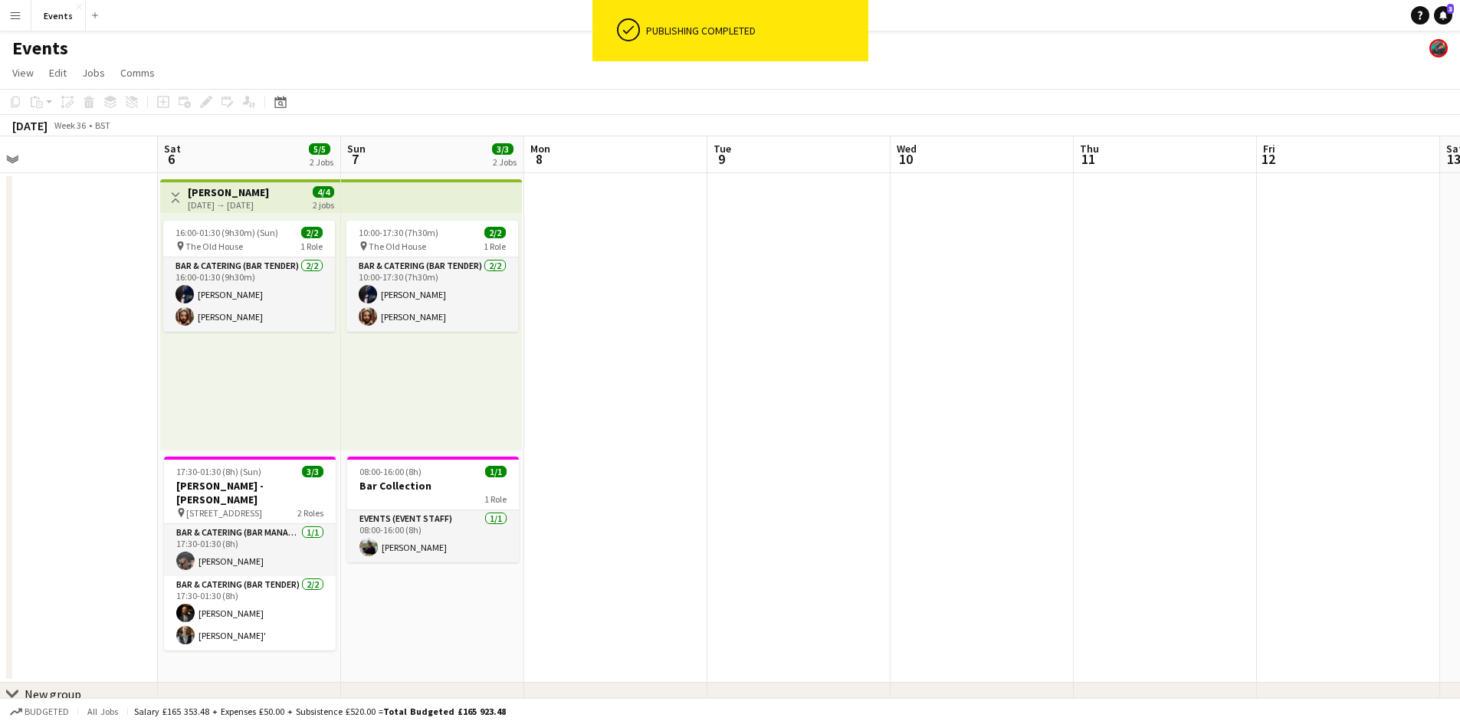
drag, startPoint x: 120, startPoint y: 481, endPoint x: 596, endPoint y: 476, distance: 476.0
click at [596, 476] on app-calendar-viewport "Wed 3 Thu 4 Fri 5 Sat 6 5/5 2 Jobs Sun 7 3/3 2 Jobs Mon 8 Tue 9 Wed 10 Thu 11 F…" at bounding box center [730, 444] width 1460 height 617
